Goal: Information Seeking & Learning: Compare options

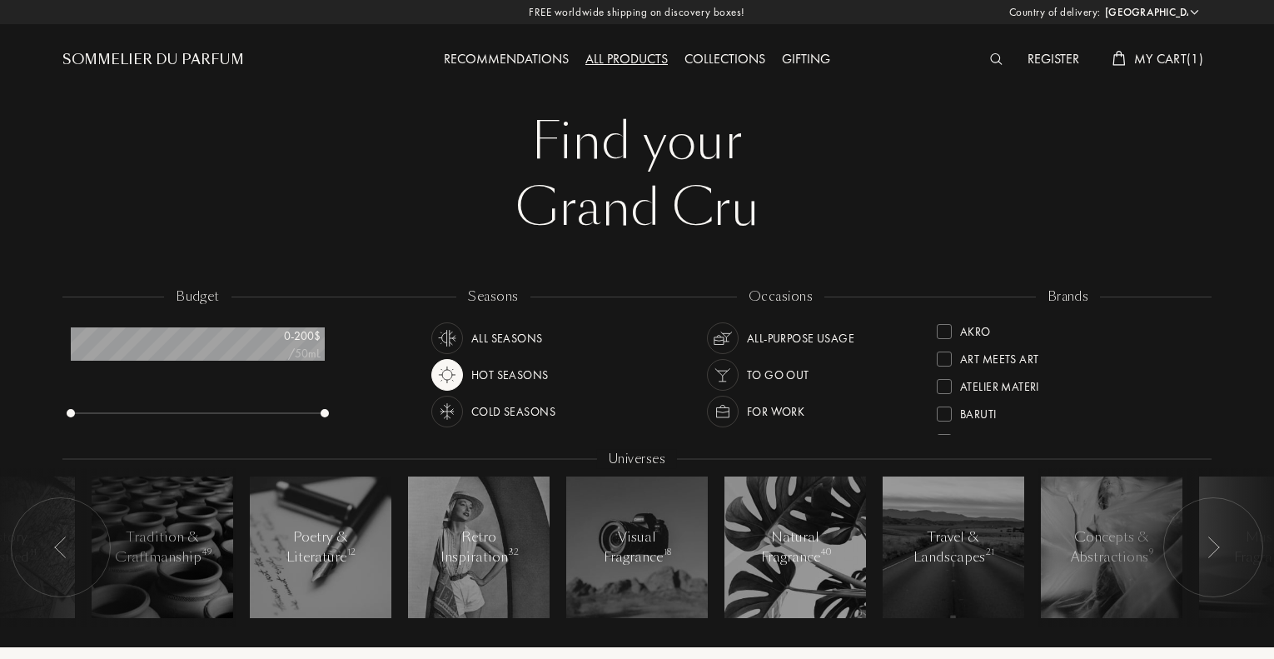
select select "NZ"
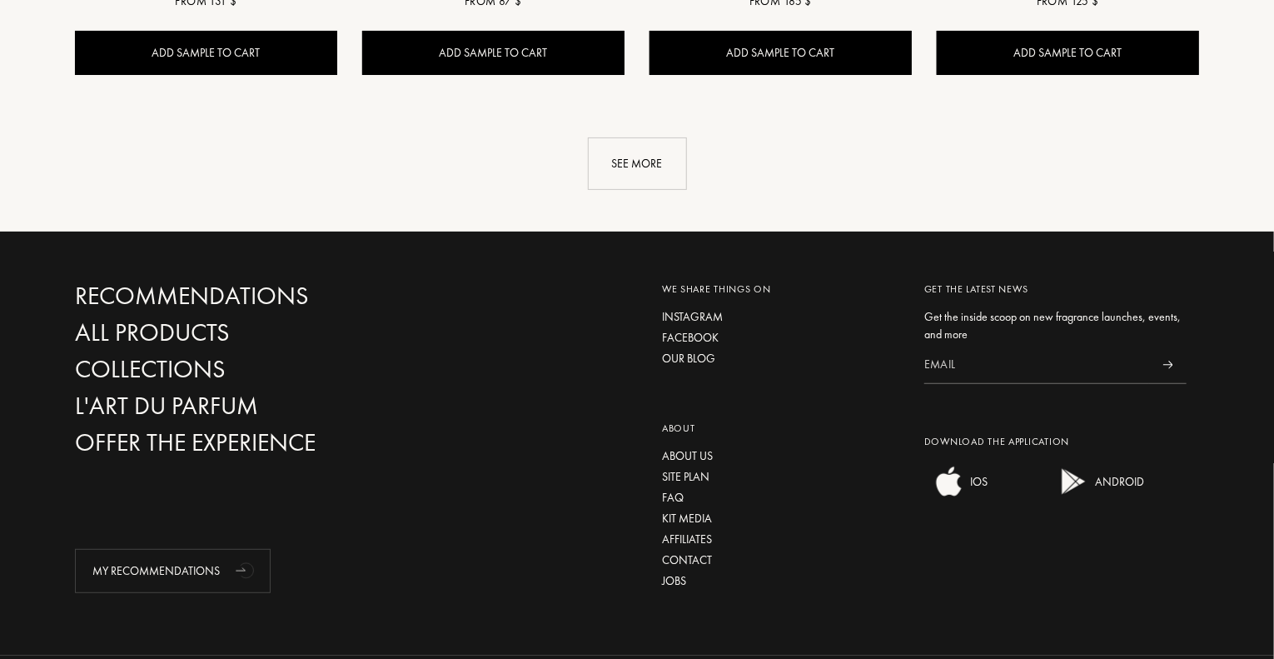
scroll to position [3348, 0]
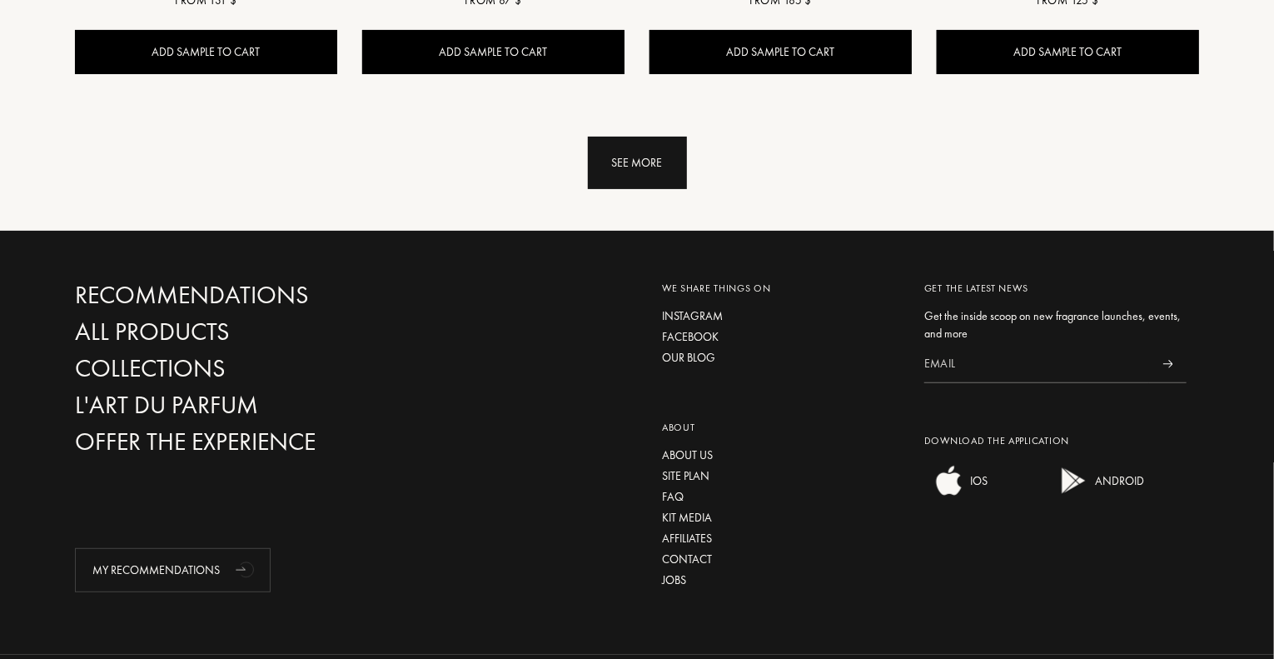
click at [636, 179] on div "See more" at bounding box center [637, 163] width 99 height 52
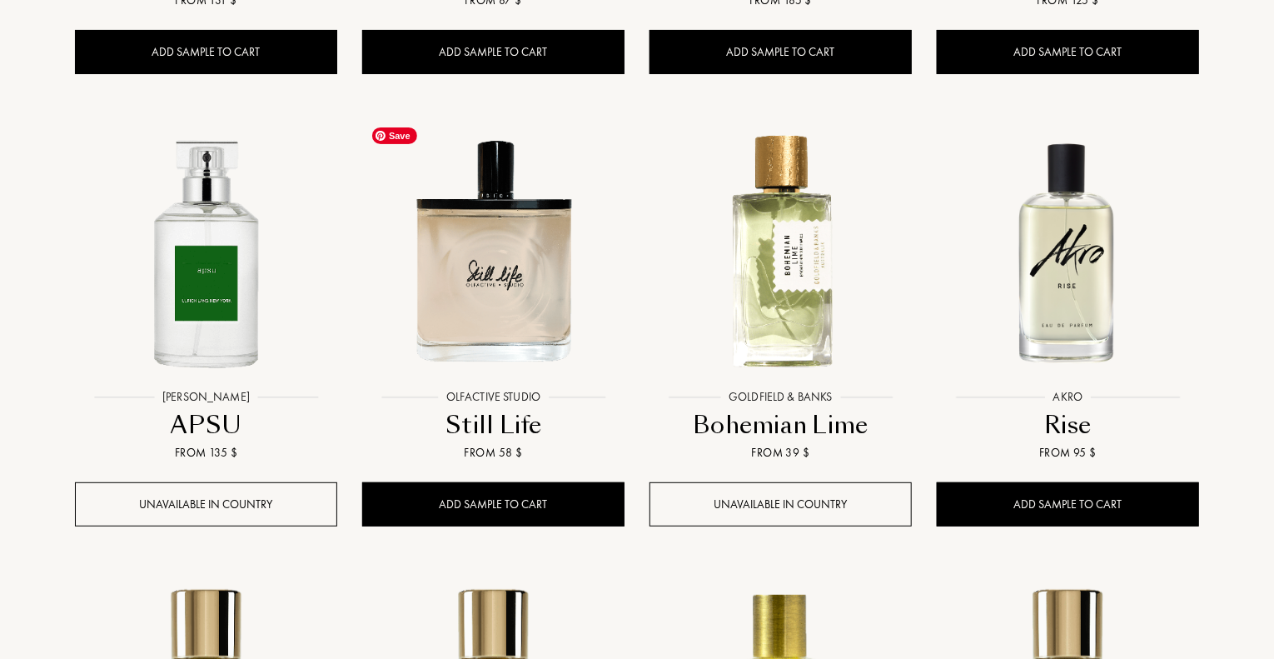
click at [533, 271] on img at bounding box center [493, 251] width 259 height 259
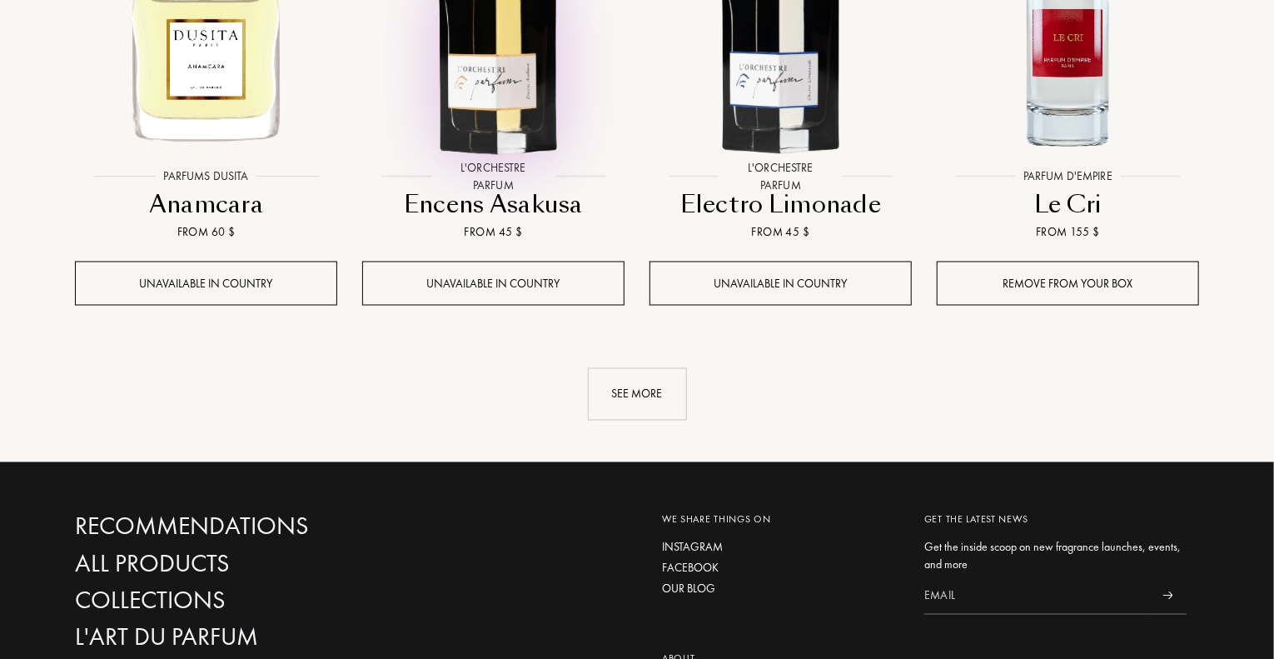
scroll to position [4476, 0]
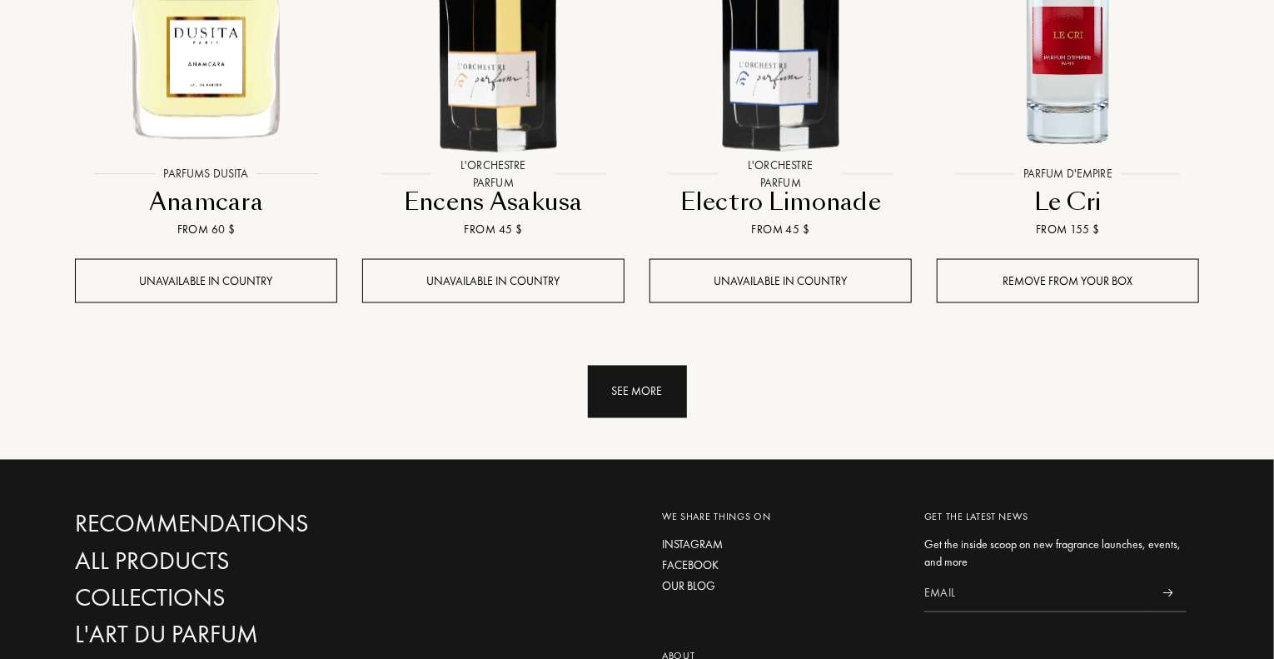
click at [654, 406] on div "See more" at bounding box center [637, 392] width 99 height 52
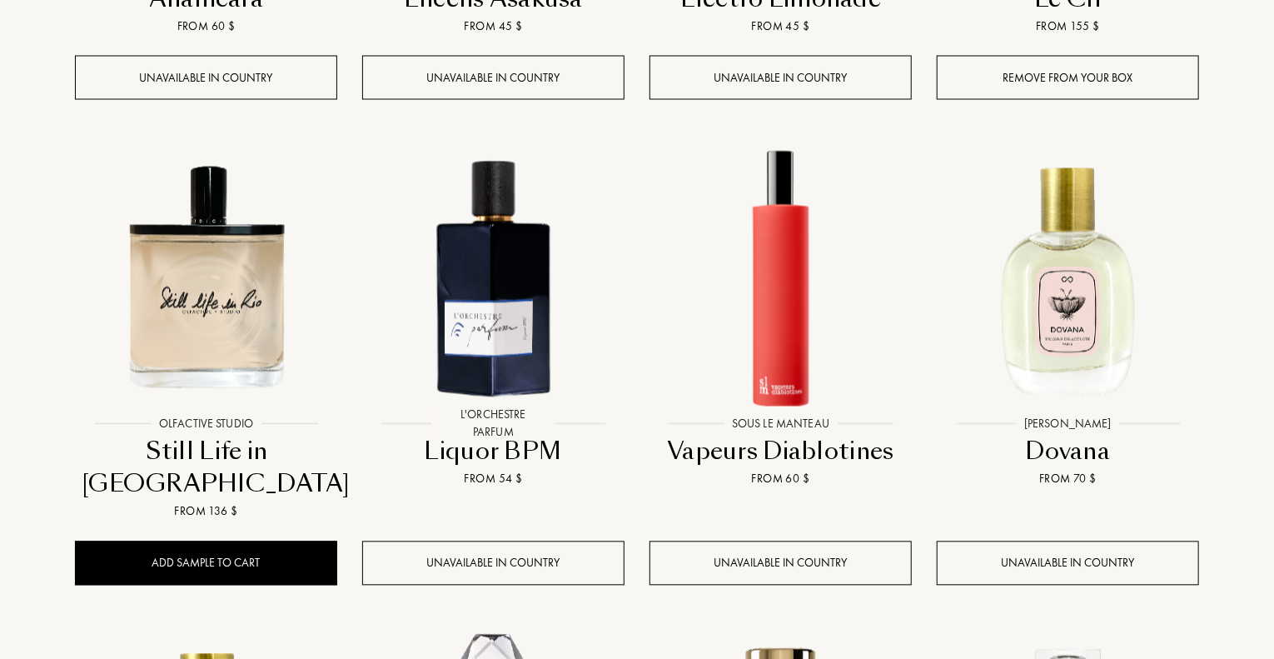
scroll to position [4865, 0]
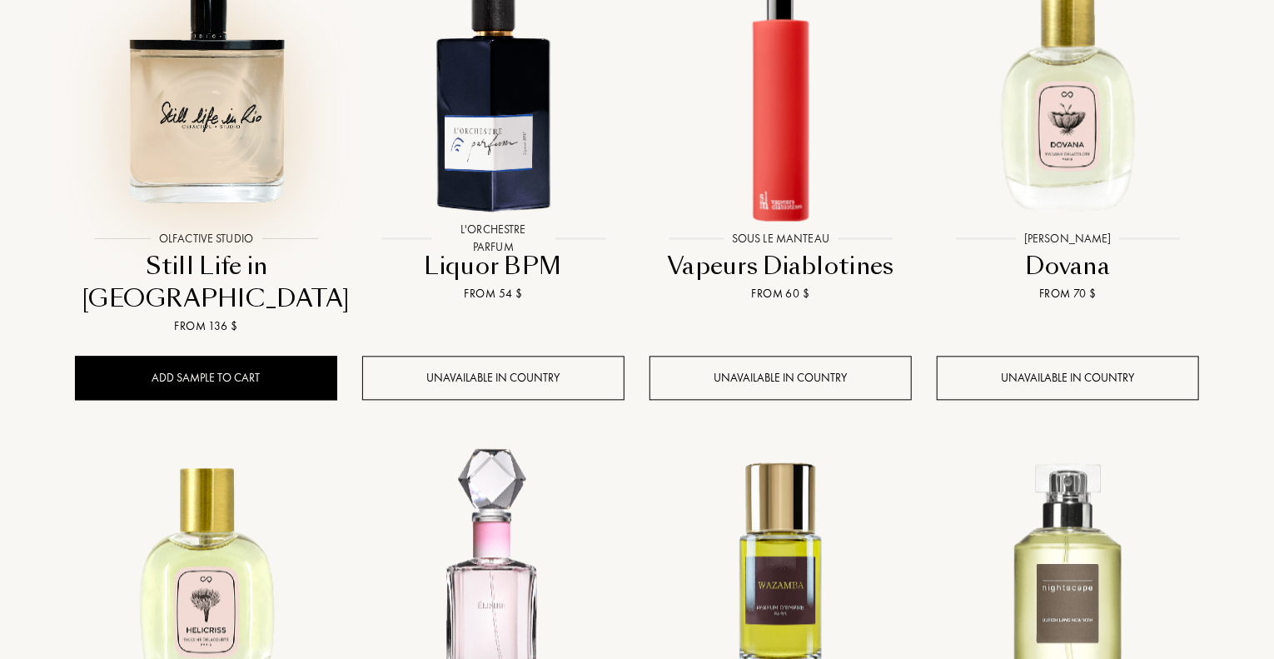
click at [183, 132] on img at bounding box center [206, 91] width 259 height 259
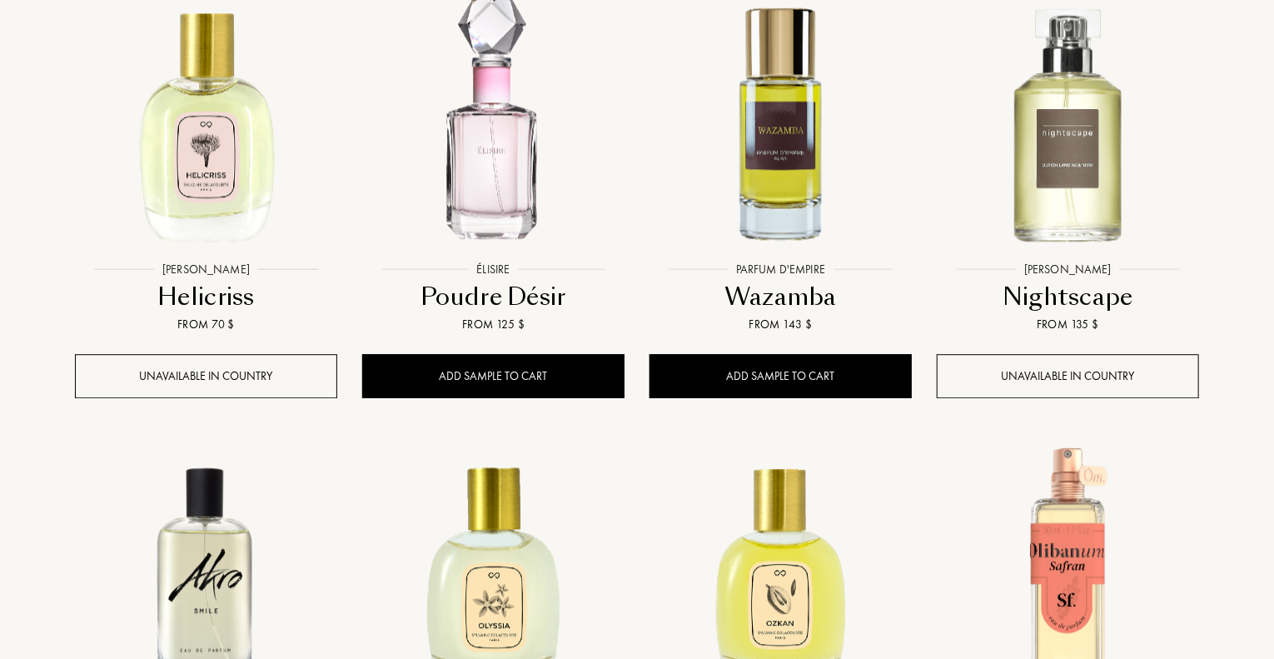
scroll to position [5323, 0]
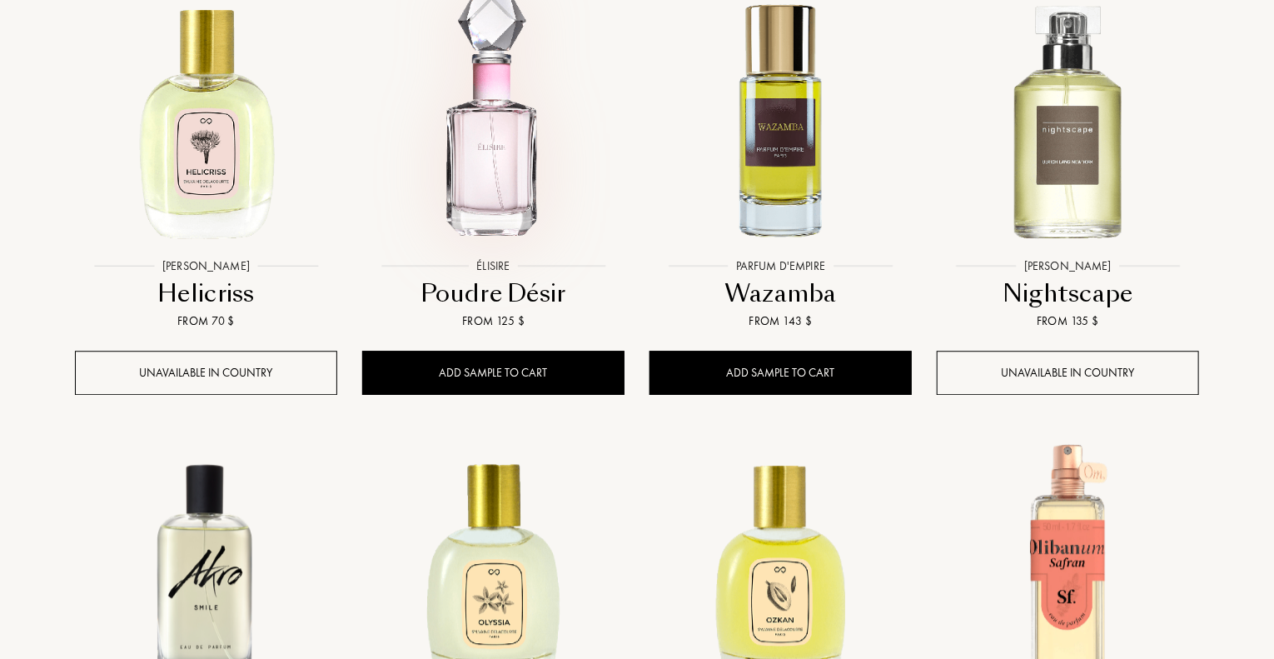
click at [526, 154] on img at bounding box center [493, 118] width 259 height 259
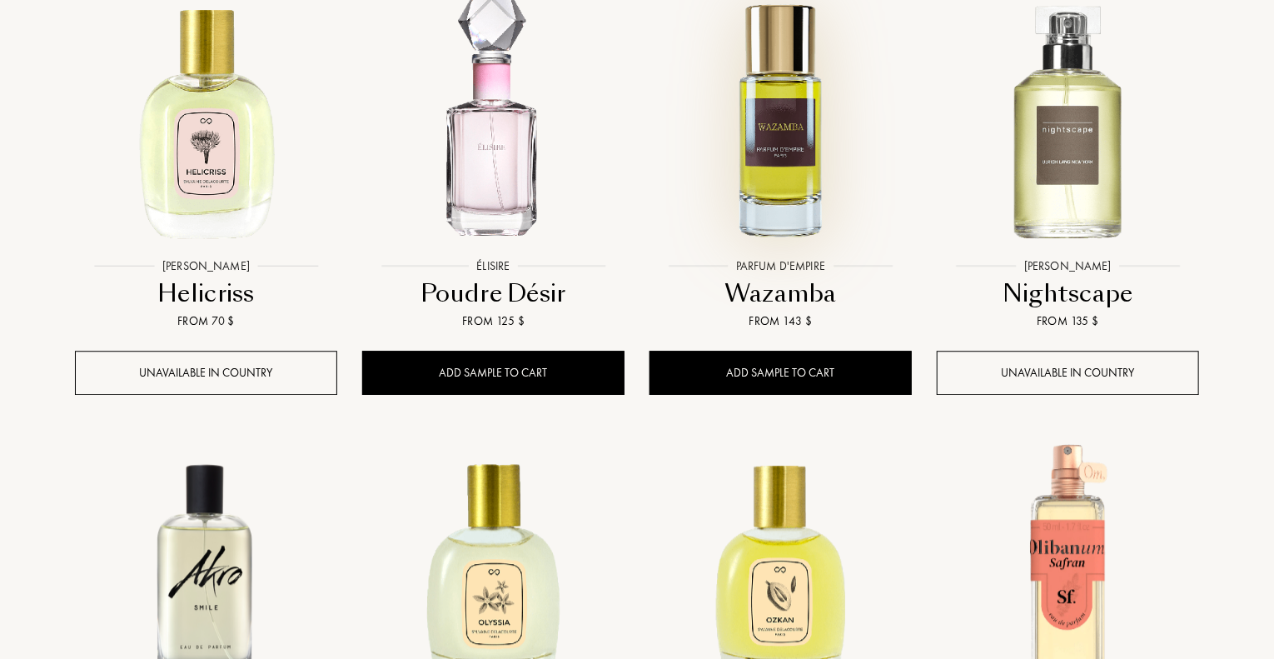
click at [796, 139] on img at bounding box center [780, 118] width 259 height 259
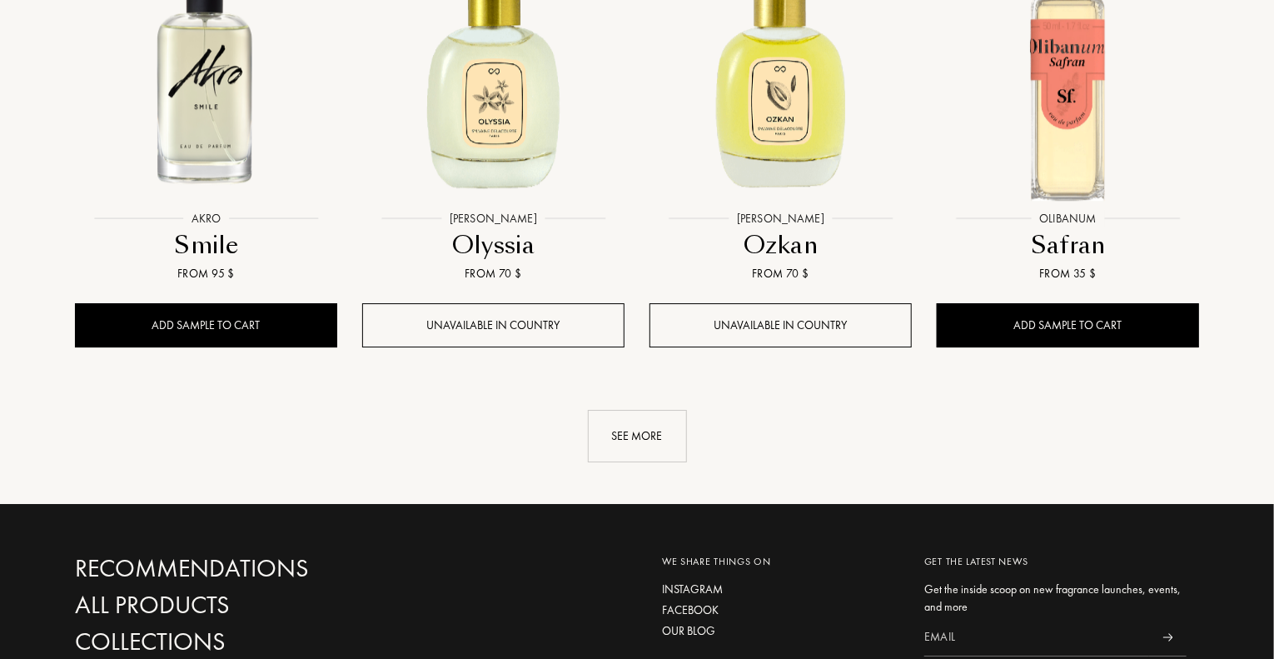
scroll to position [5825, 0]
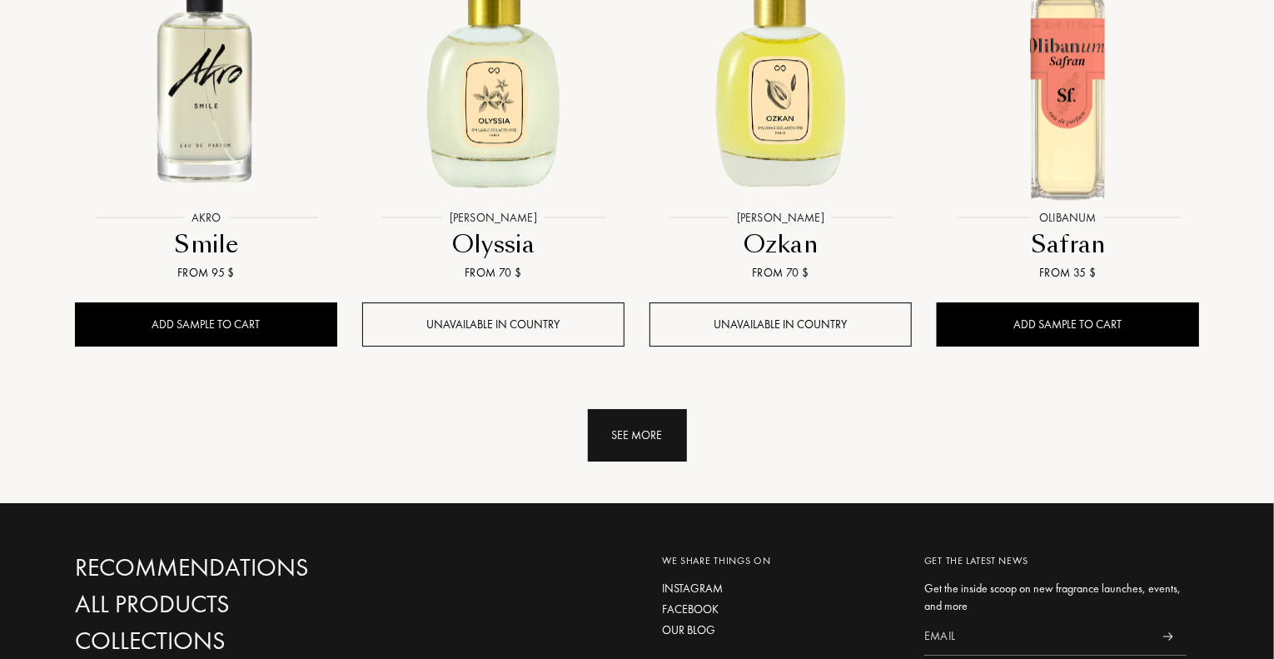
click at [651, 409] on div "See more" at bounding box center [637, 435] width 99 height 52
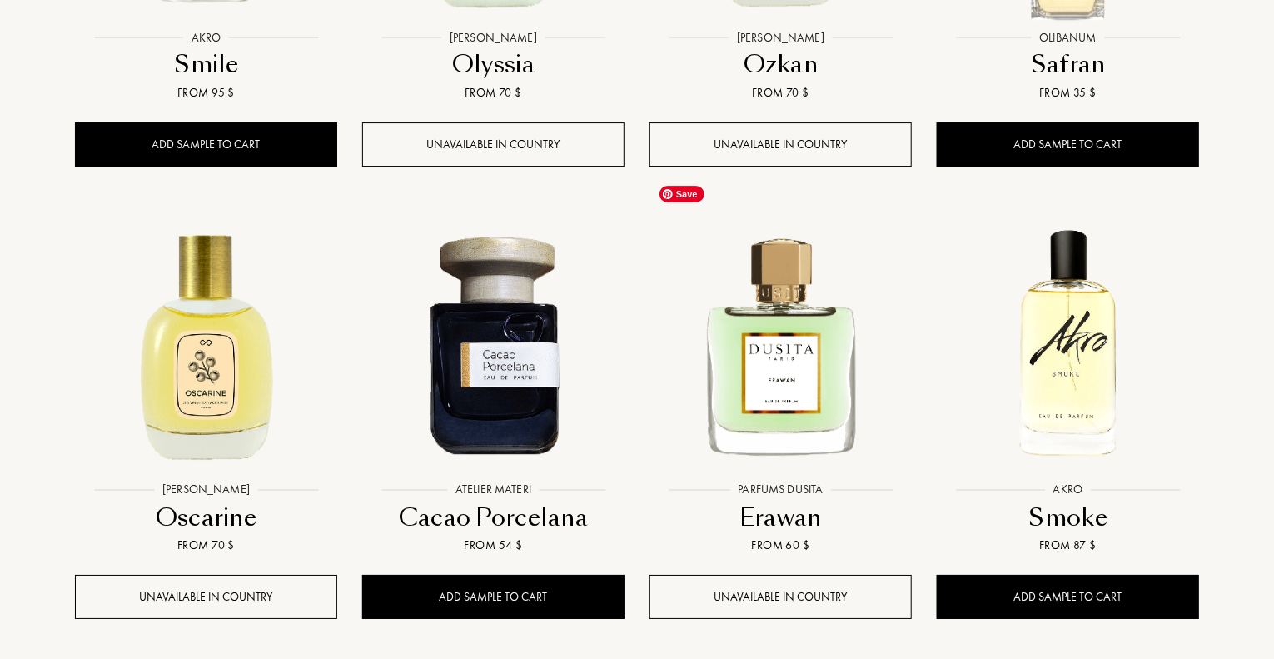
scroll to position [6106, 0]
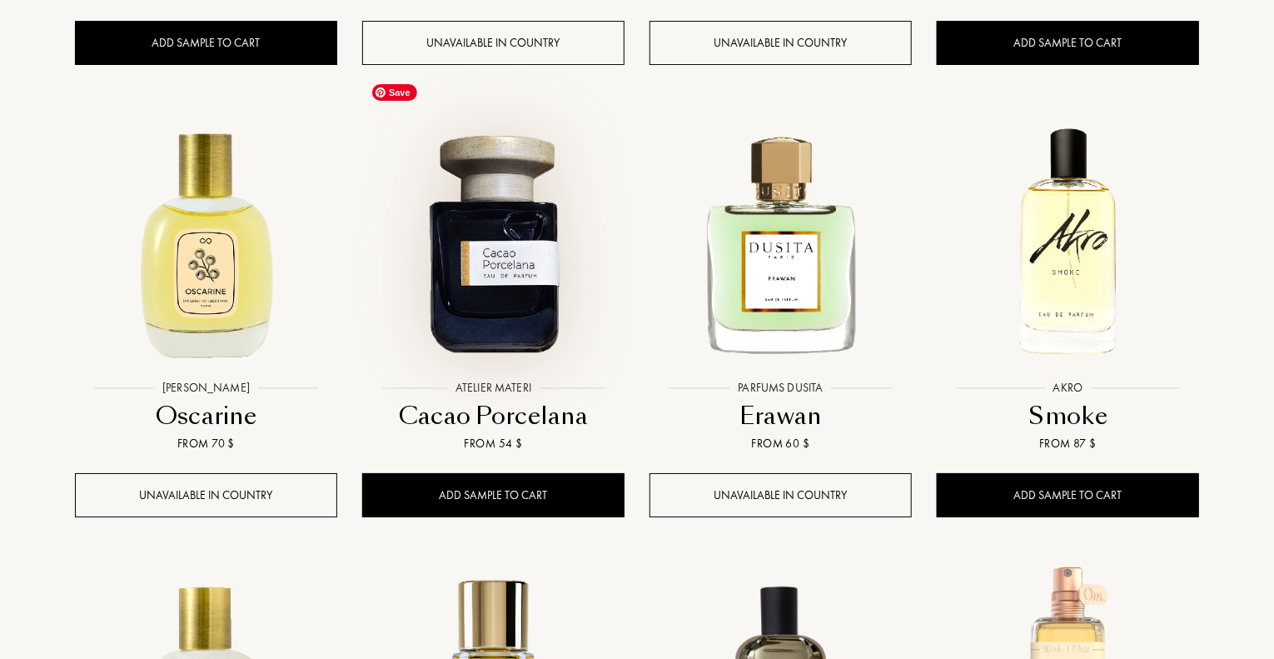
click at [499, 248] on img at bounding box center [493, 241] width 259 height 259
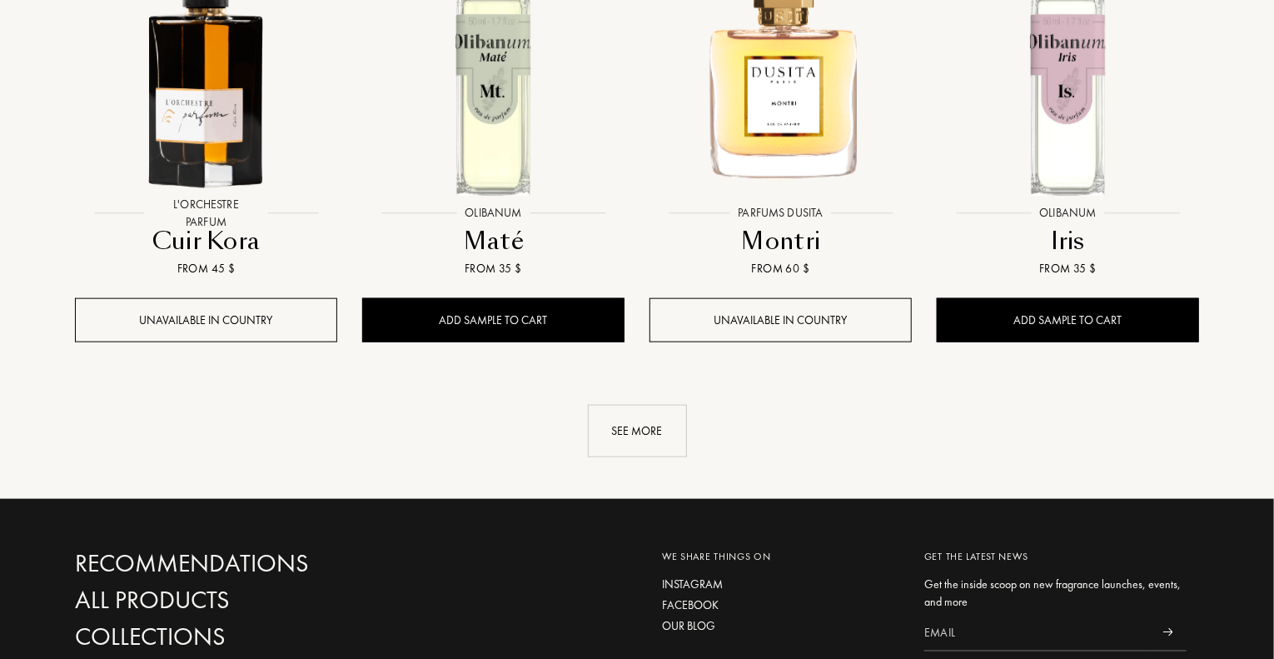
scroll to position [7187, 0]
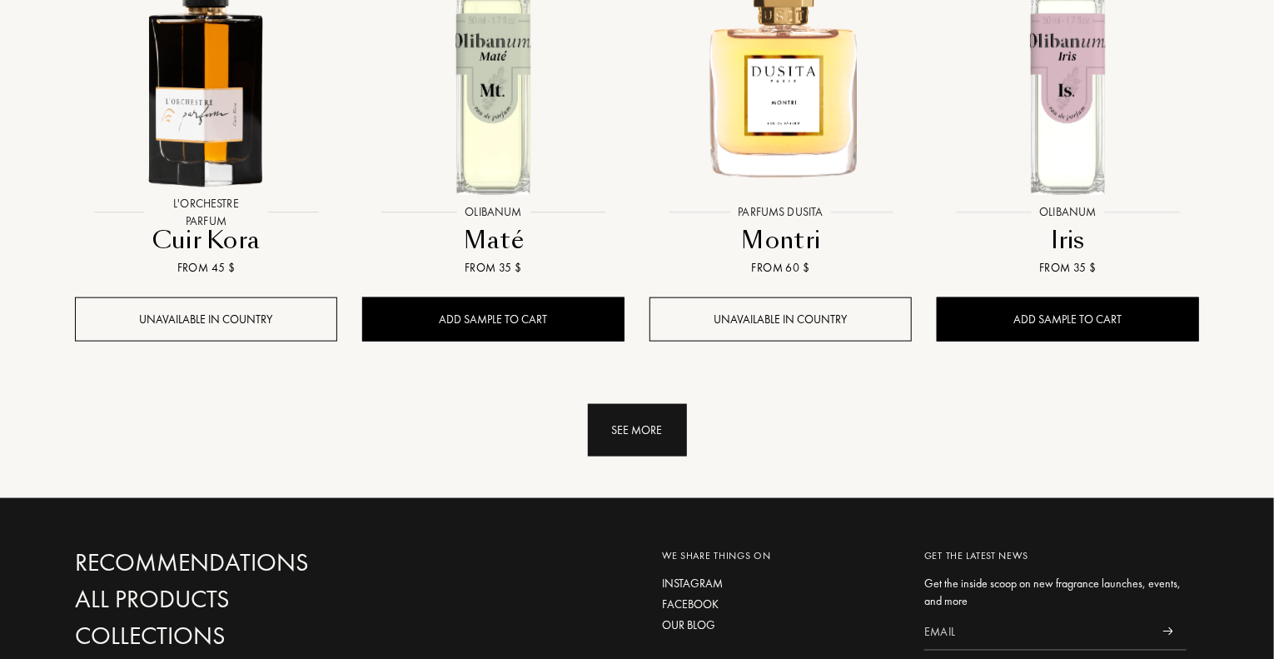
click at [640, 404] on div "See more" at bounding box center [637, 430] width 99 height 52
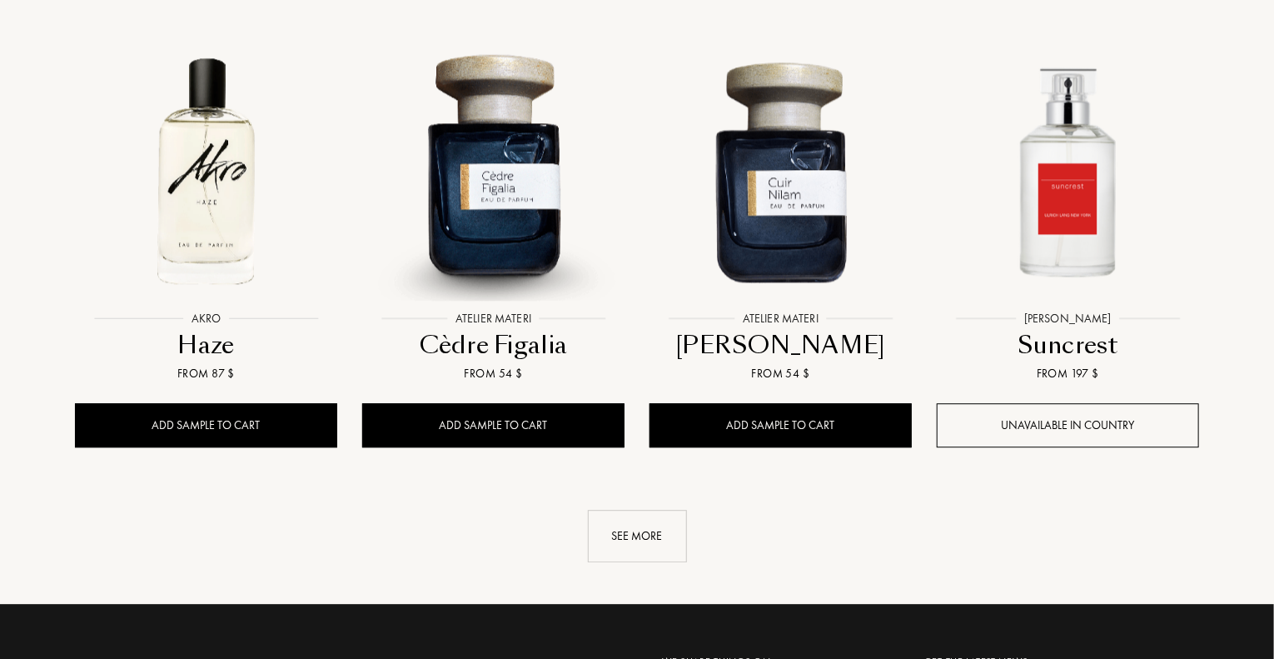
scroll to position [8444, 0]
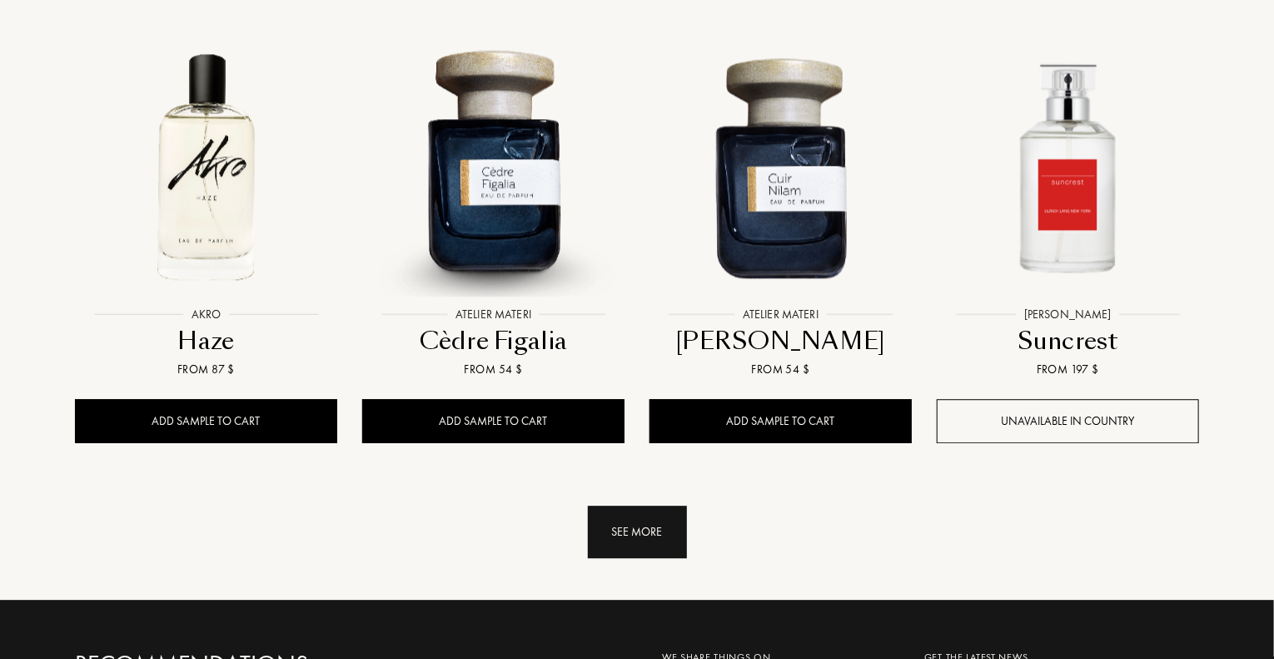
click at [656, 506] on div "See more" at bounding box center [637, 532] width 99 height 52
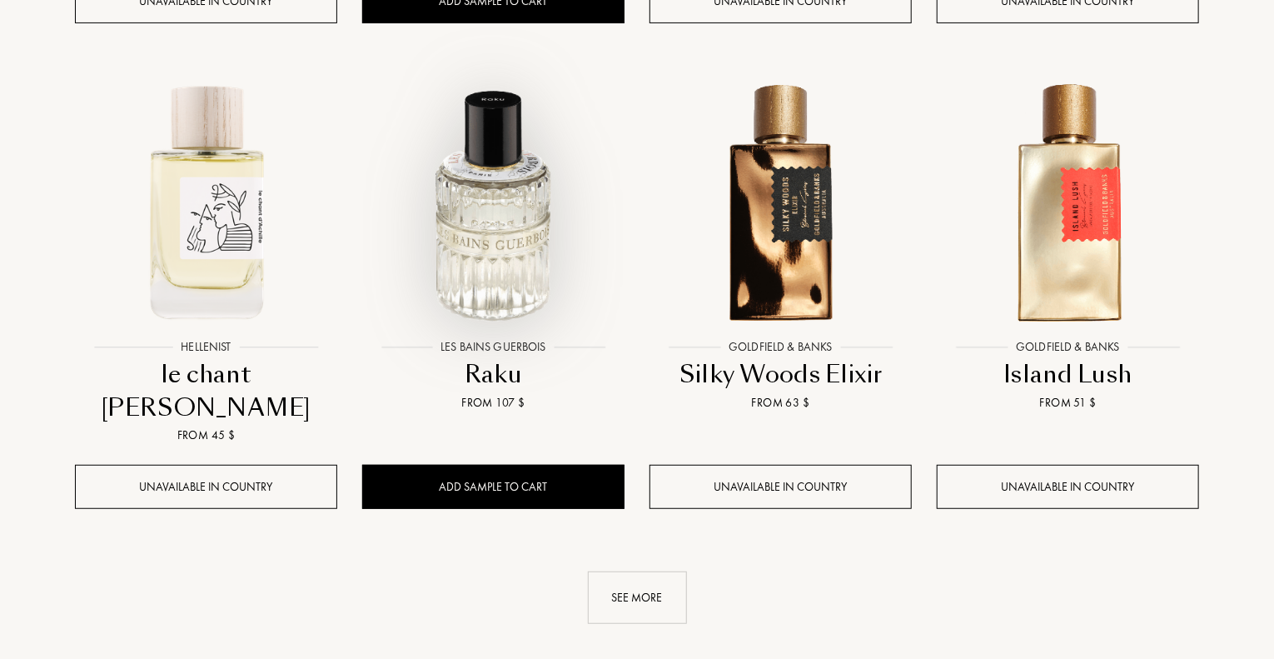
scroll to position [9838, 0]
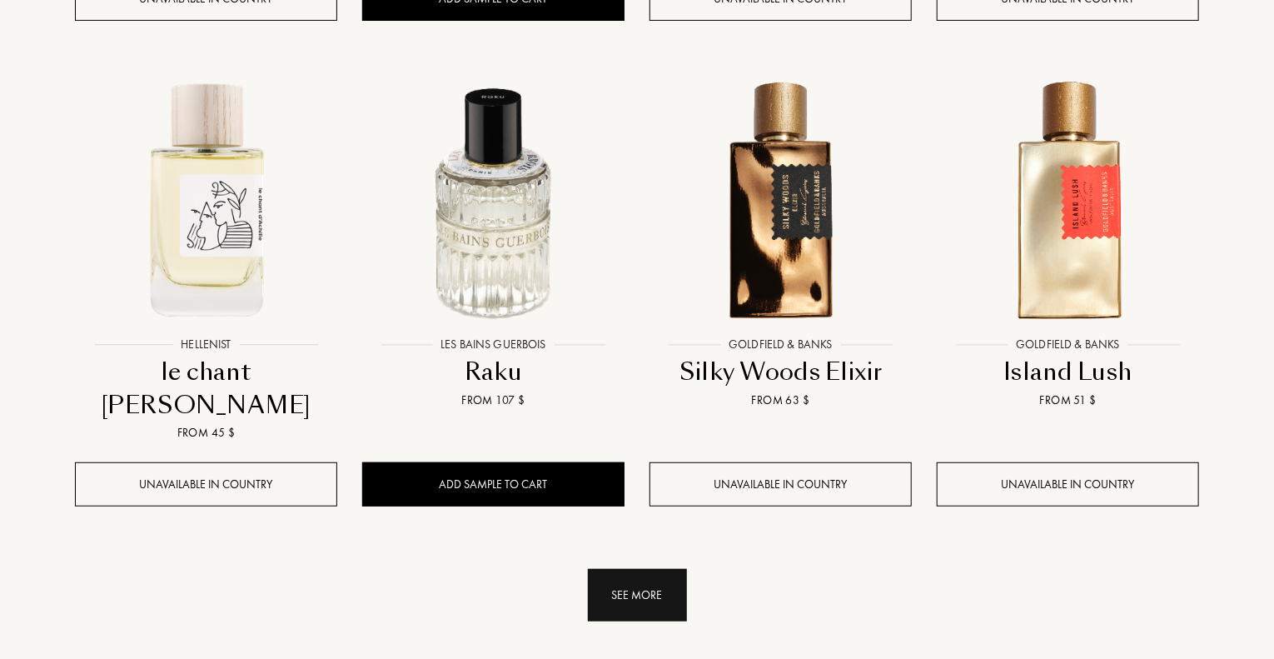
click at [647, 569] on div "See more" at bounding box center [637, 595] width 99 height 52
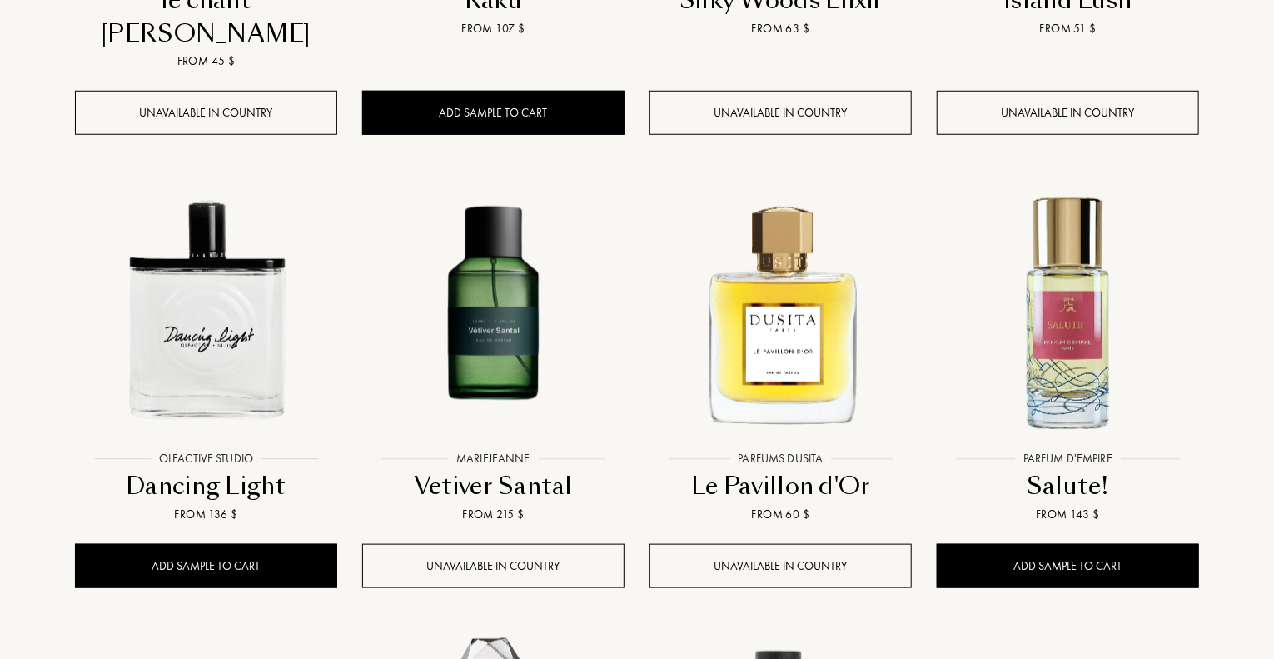
scroll to position [10216, 0]
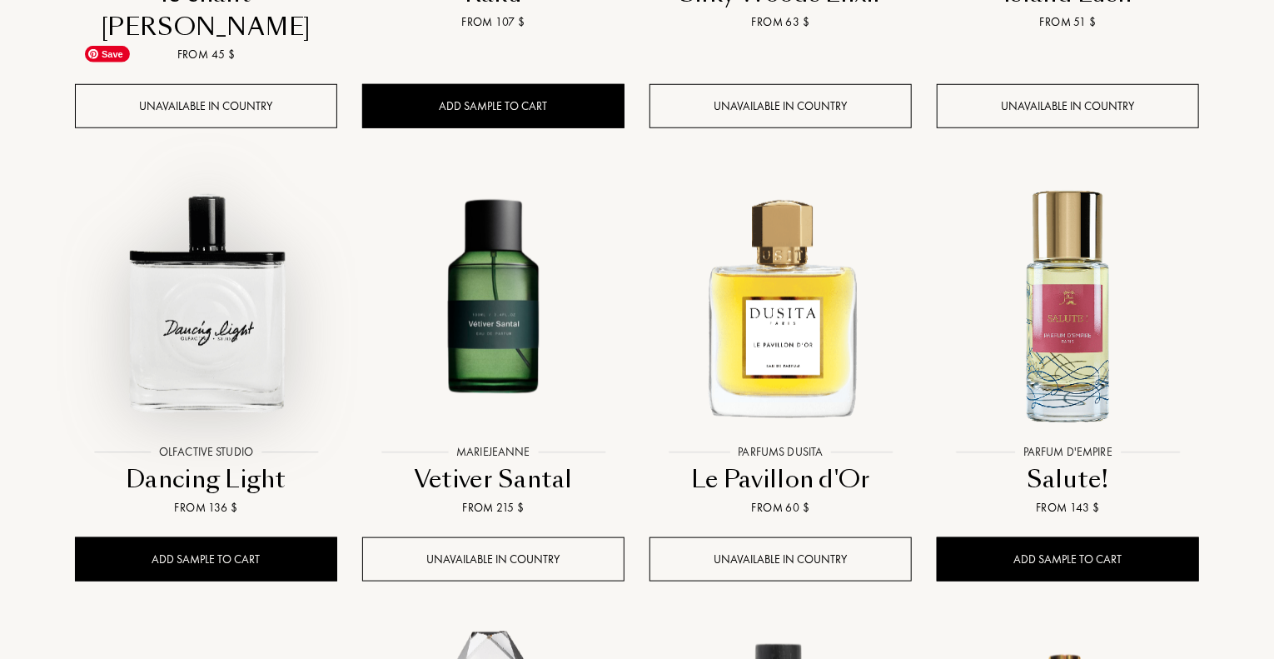
click at [261, 205] on img at bounding box center [206, 305] width 259 height 259
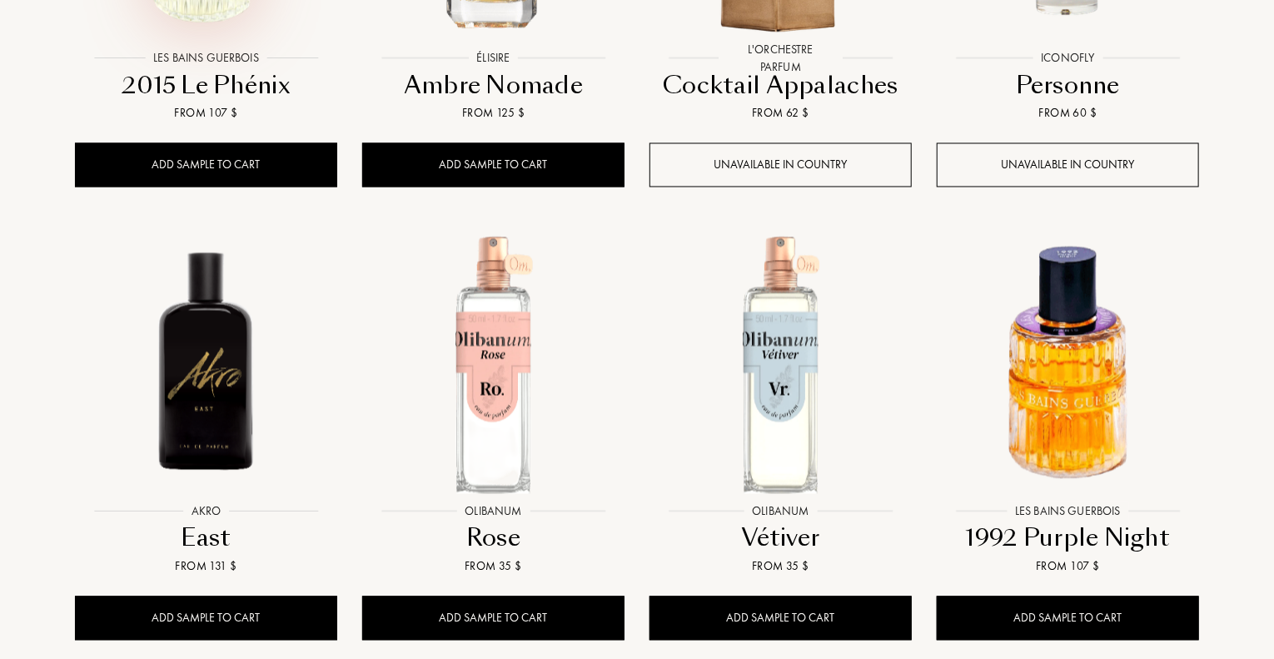
scroll to position [11109, 0]
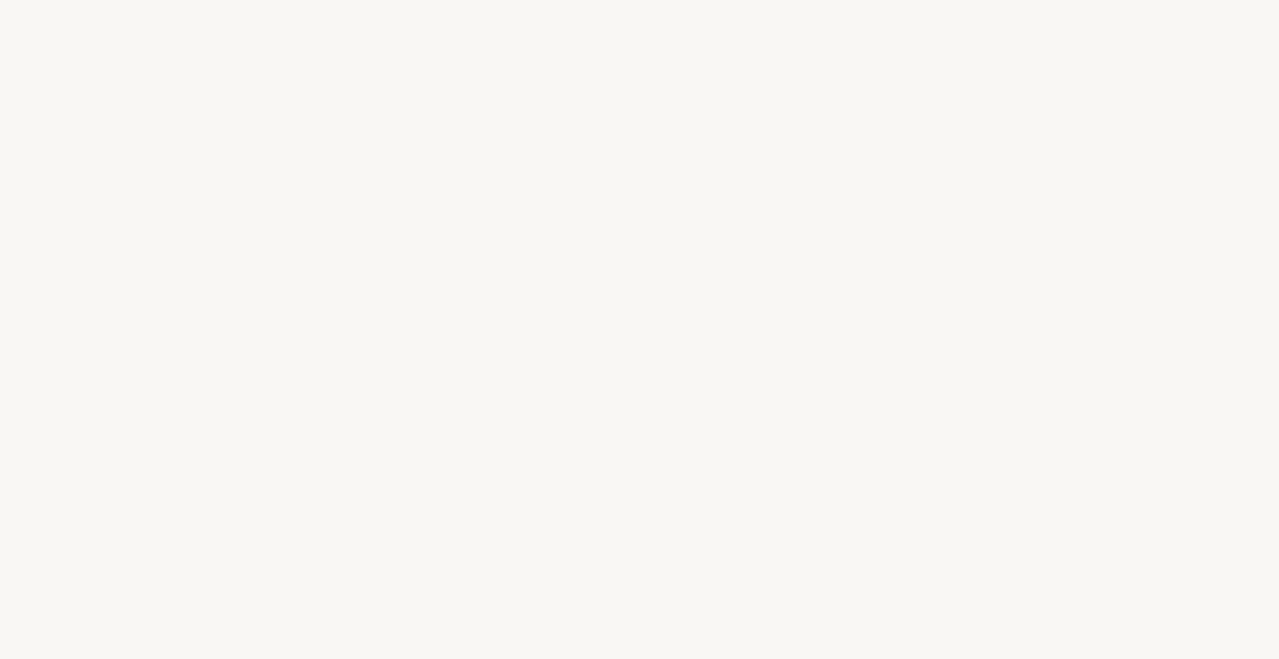
select select "NZ"
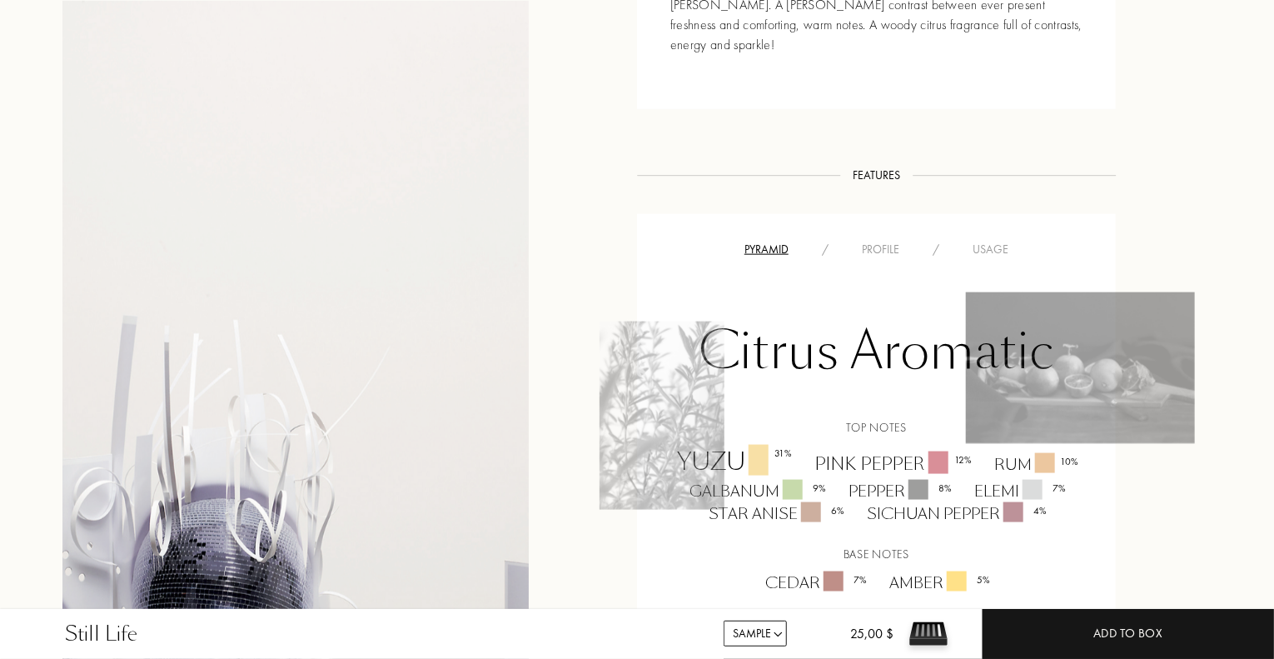
scroll to position [1010, 0]
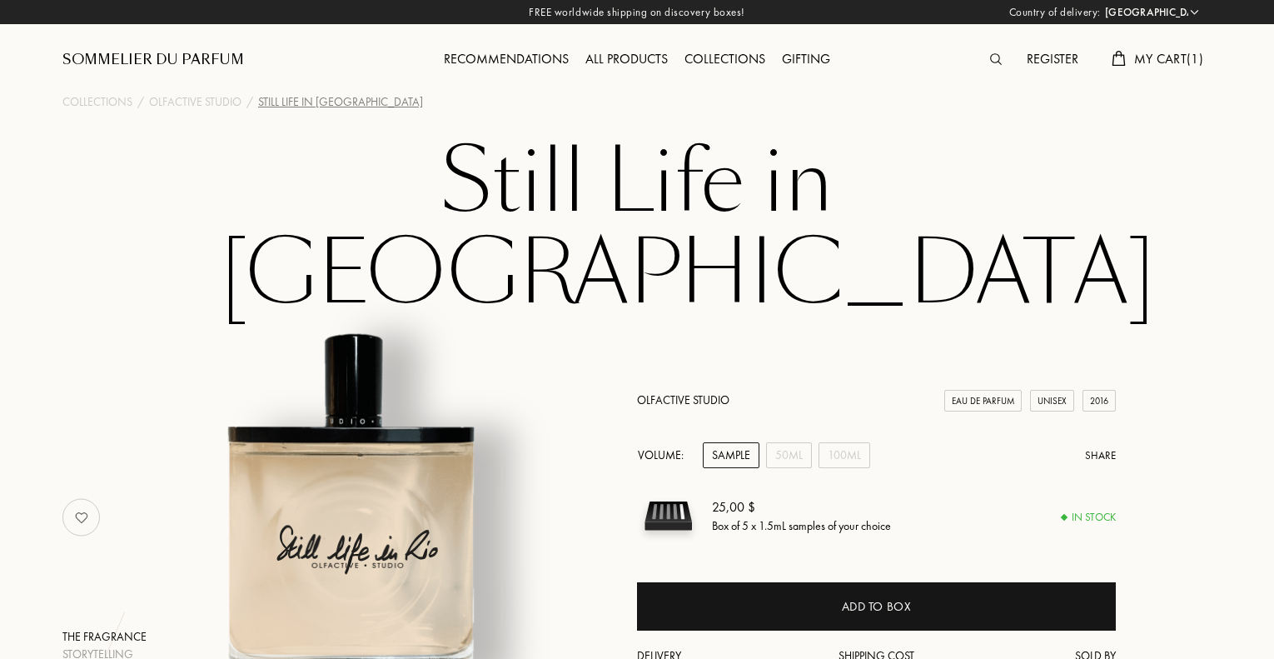
select select "NZ"
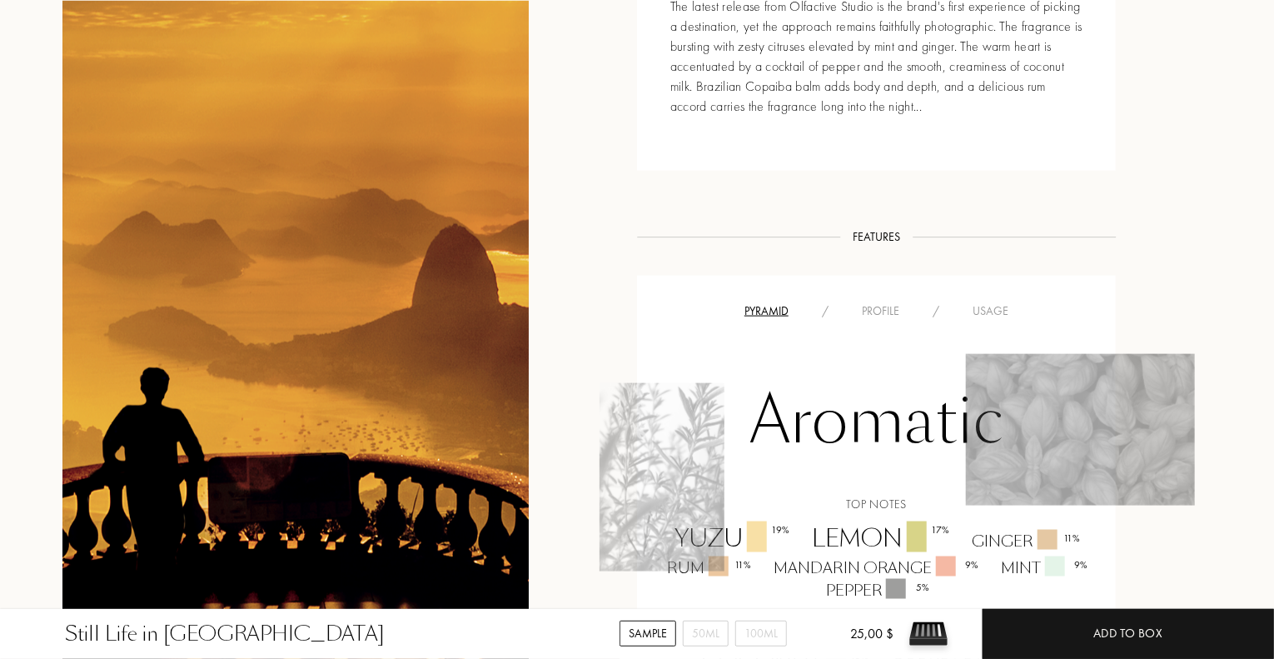
scroll to position [982, 0]
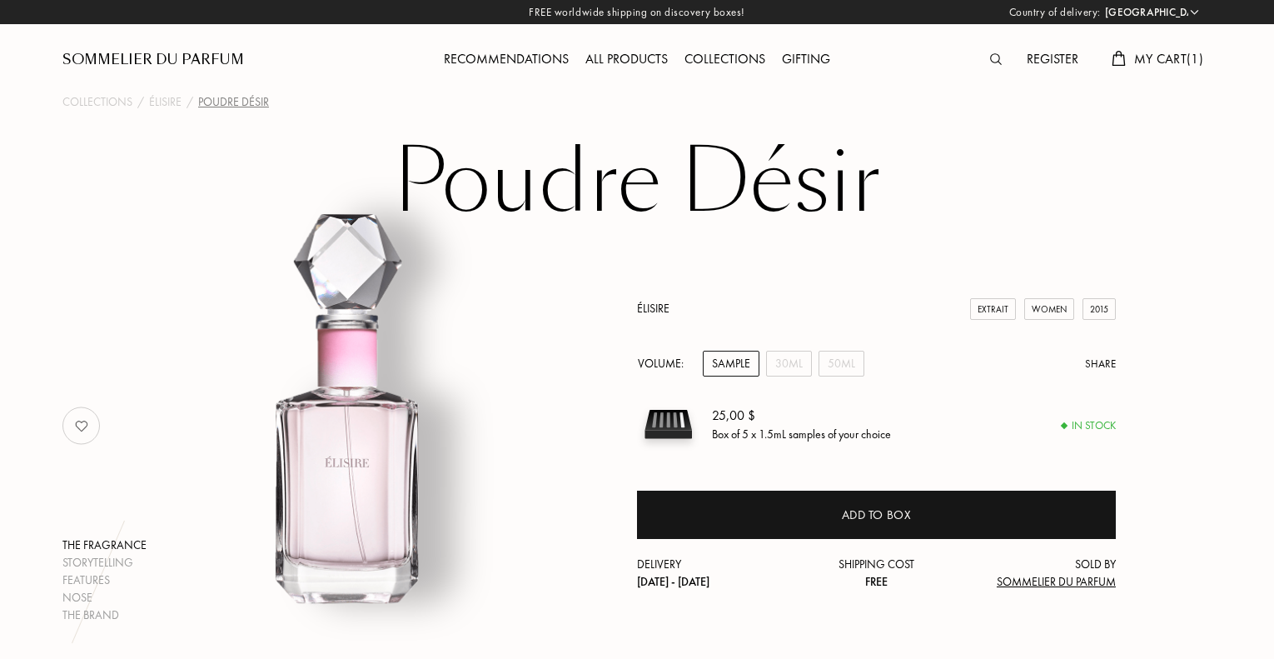
select select "NZ"
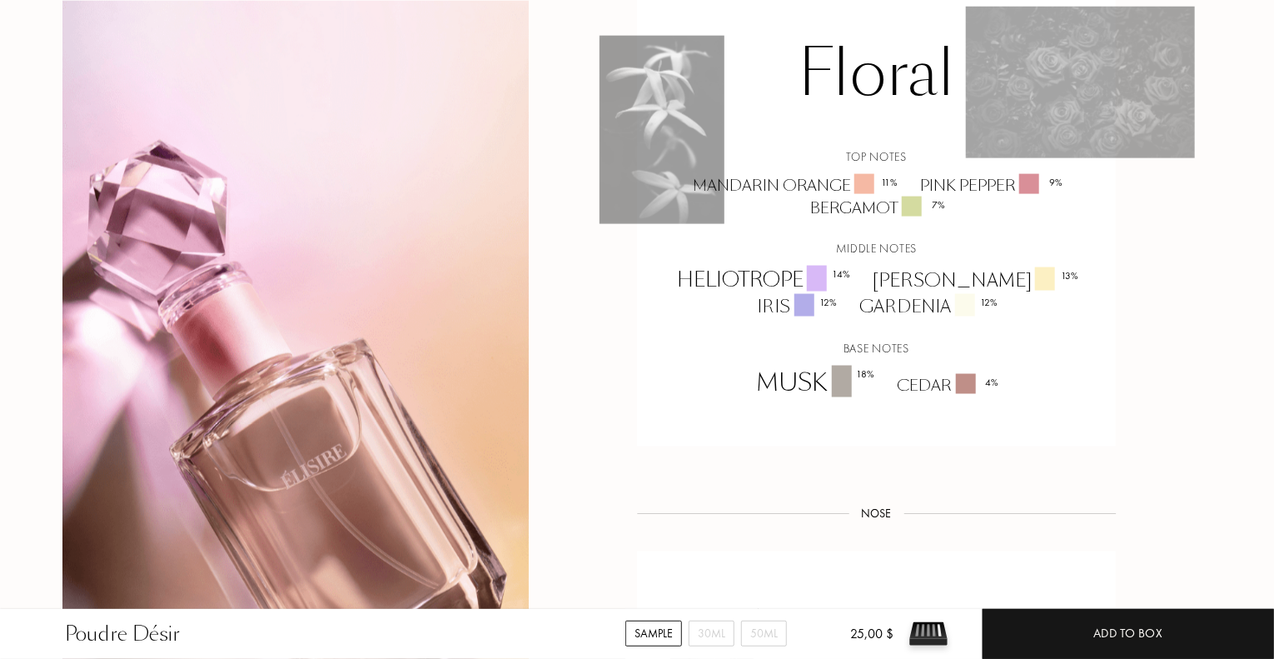
scroll to position [1178, 0]
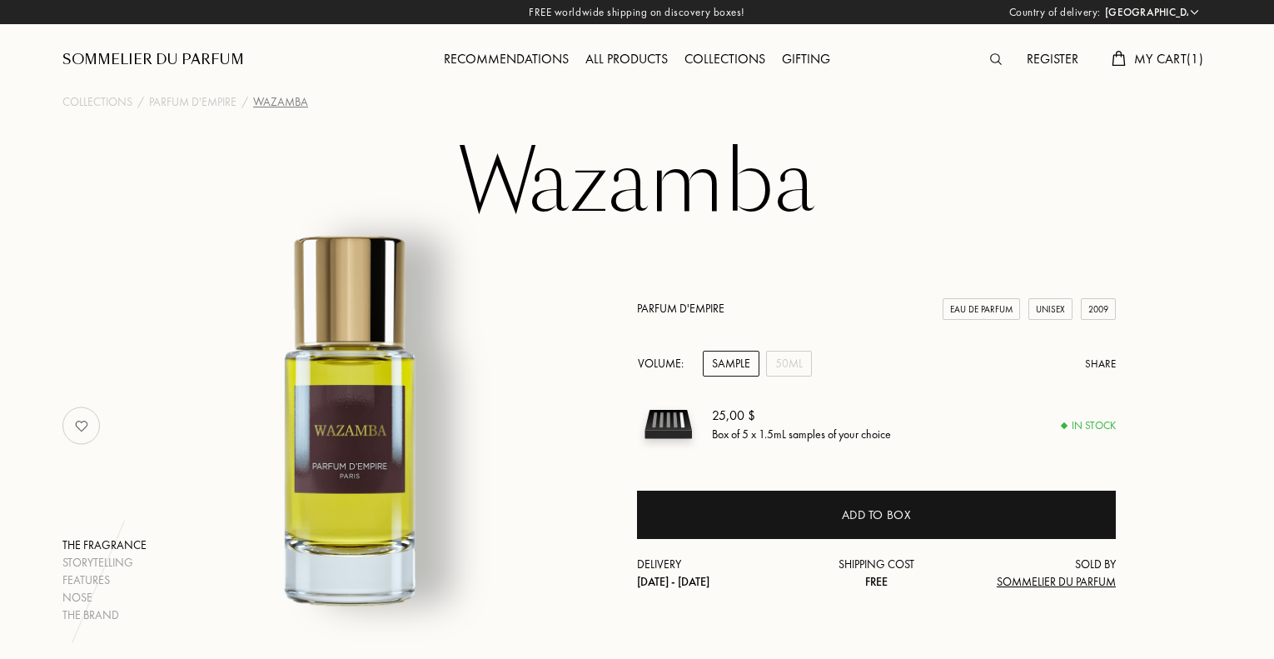
select select "NZ"
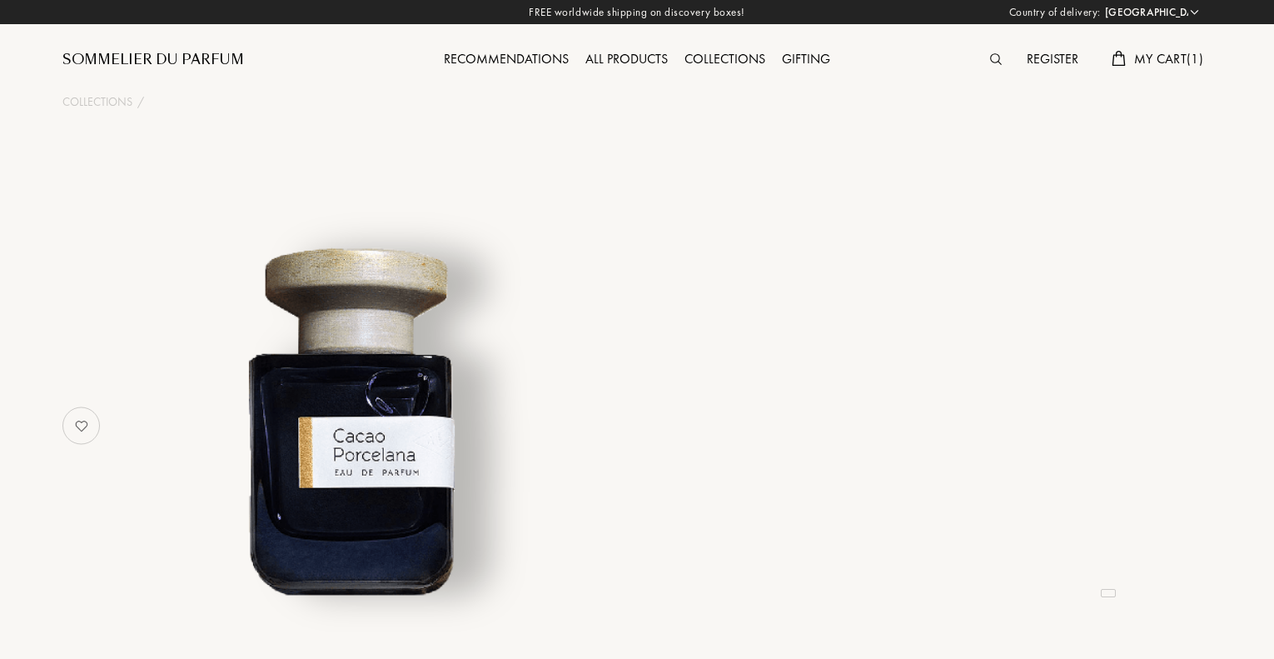
select select "NZ"
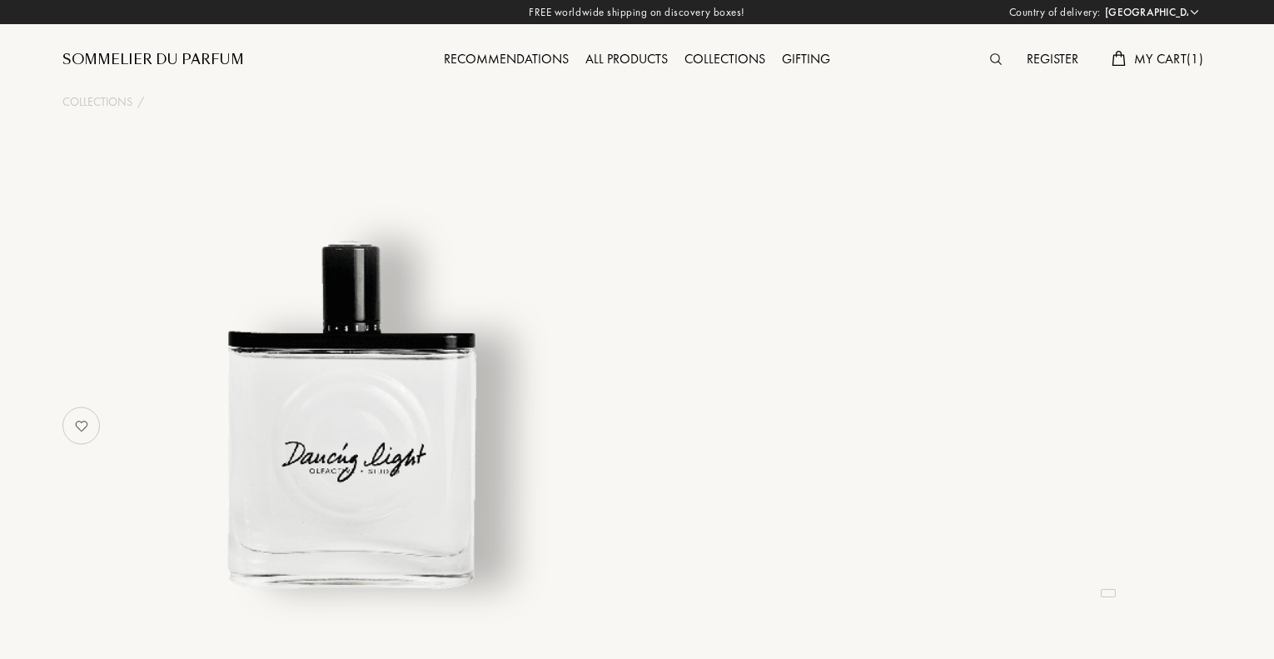
select select "NZ"
